Goal: Transaction & Acquisition: Purchase product/service

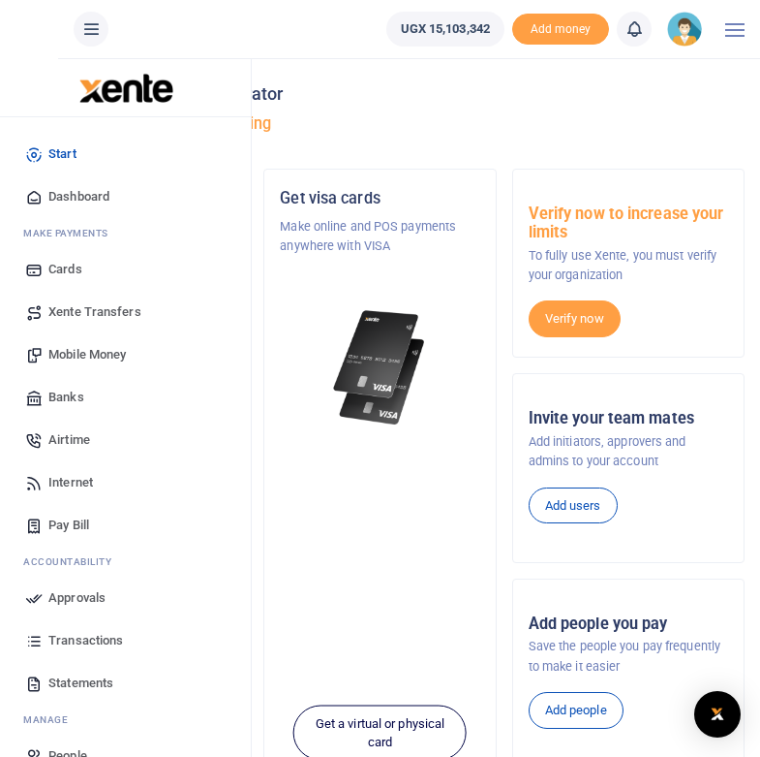
click at [74, 358] on span "Mobile Money" at bounding box center [86, 354] width 77 height 19
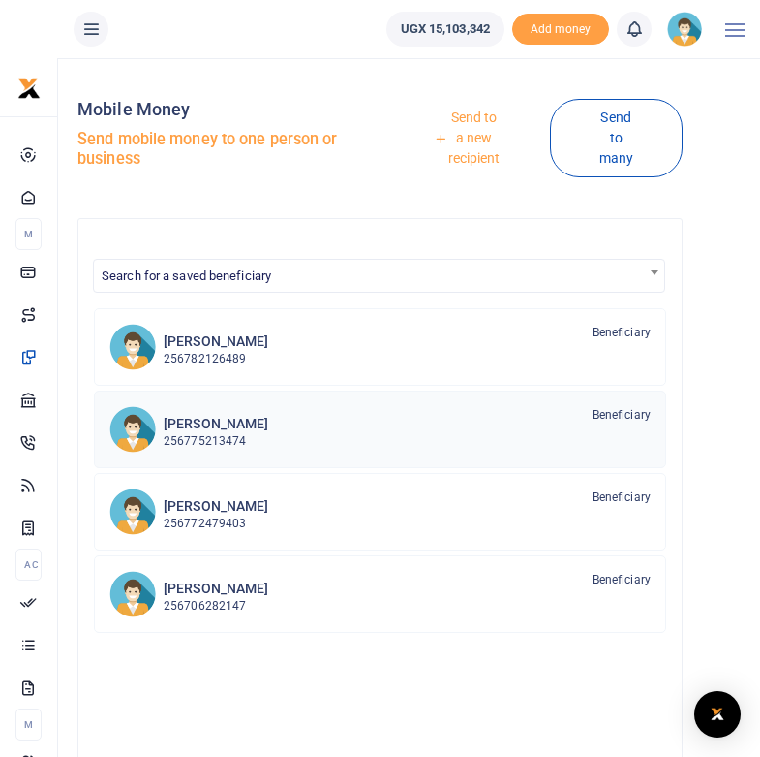
click at [227, 432] on p "256775213474" at bounding box center [216, 441] width 105 height 18
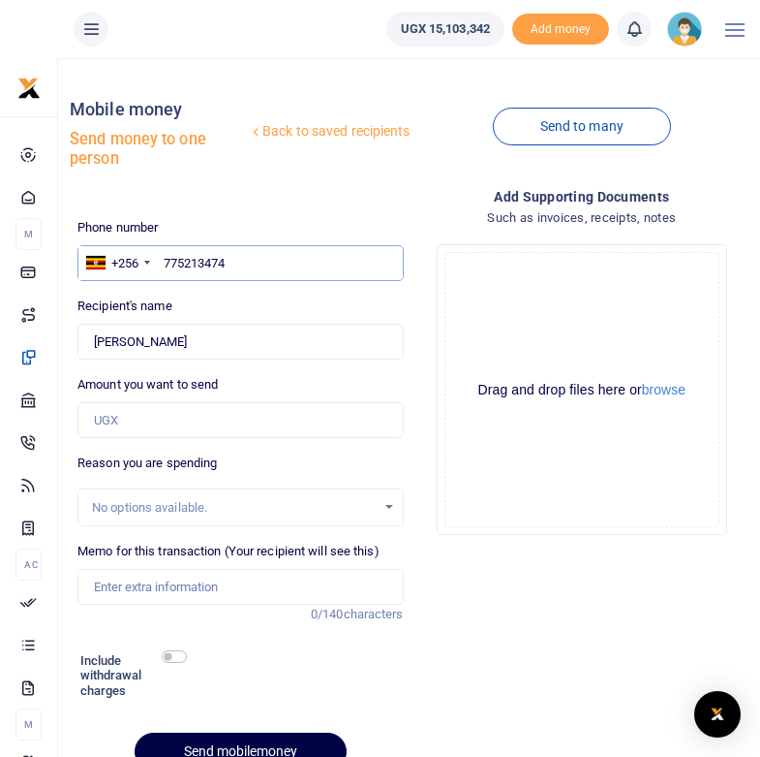
click at [235, 262] on input "775213474" at bounding box center [239, 263] width 325 height 37
type input "7"
click at [235, 262] on input "text" at bounding box center [239, 263] width 325 height 37
click at [467, 582] on div "Add supporting Documents Such as invoices, receipts, notes Drop your files here…" at bounding box center [582, 486] width 341 height 600
click at [204, 264] on input "text" at bounding box center [239, 263] width 325 height 37
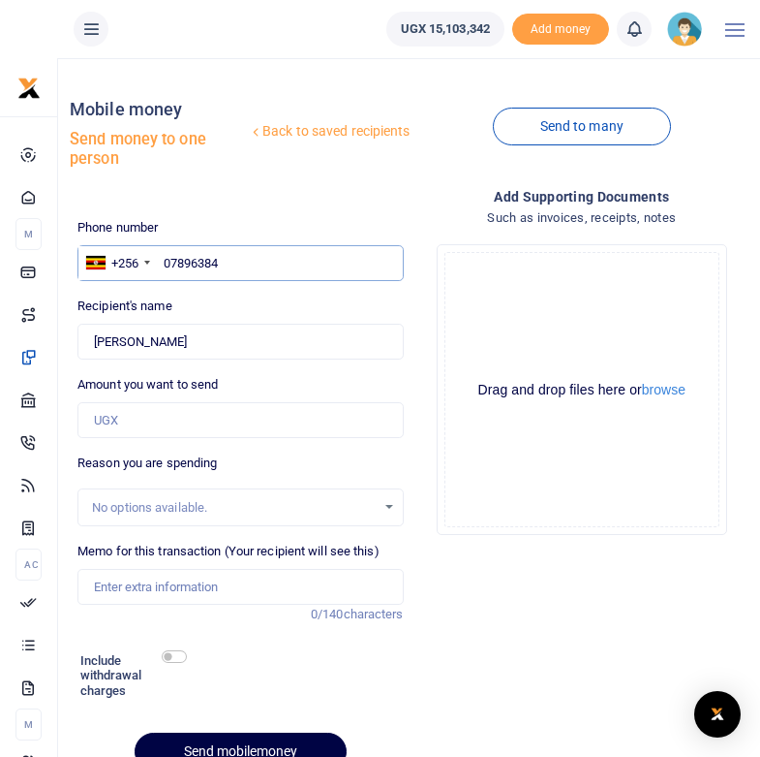
type input "078963845"
type input "0789638451"
type input "[PERSON_NAME]"
click at [243, 263] on input "0789638451" at bounding box center [239, 263] width 325 height 37
type input "07896384"
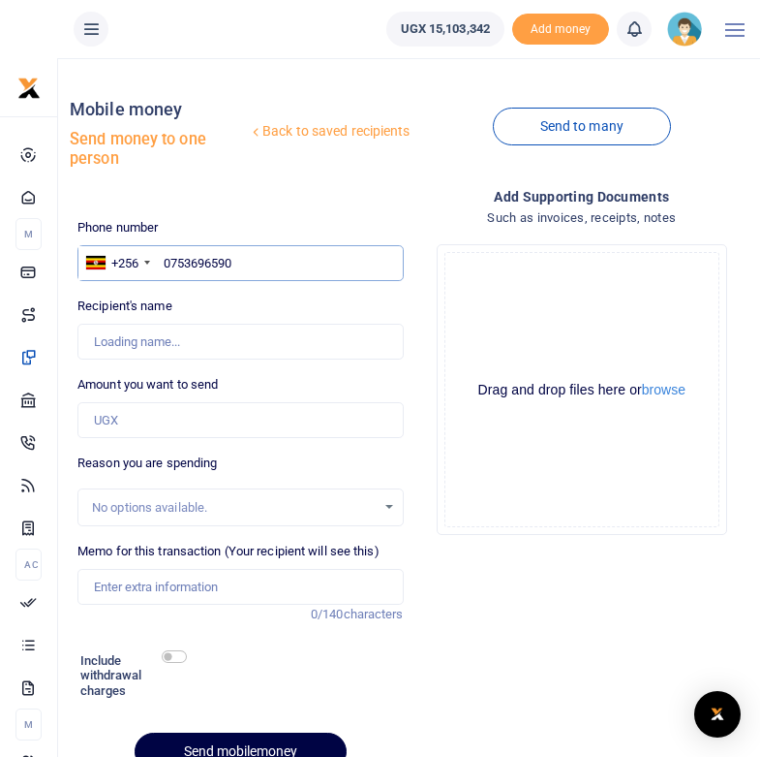
type input "0753696590"
click at [272, 289] on div "Phone number +256 [GEOGRAPHIC_DATA] [PHONE_NUMBER] Phone is required. Recipient…" at bounding box center [240, 502] width 341 height 568
type input "[PERSON_NAME]"
